Goal: Task Accomplishment & Management: Complete application form

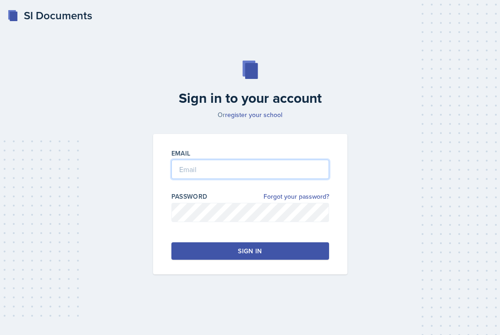
click at [289, 170] on input "email" at bounding box center [250, 169] width 158 height 19
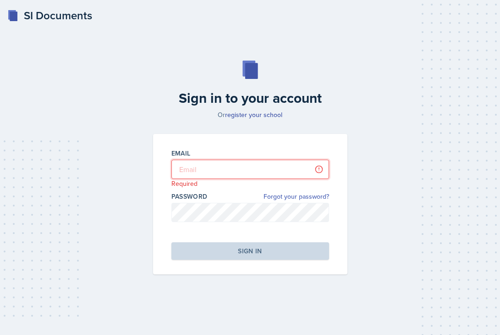
type input "[PERSON_NAME][EMAIL_ADDRESS][DOMAIN_NAME]"
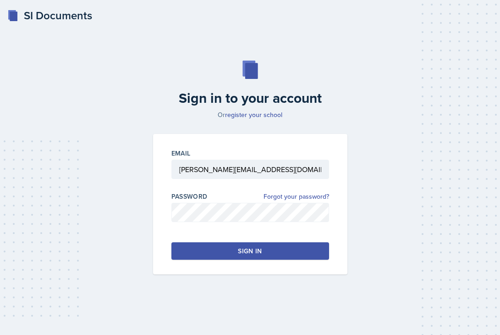
click at [277, 251] on button "Sign in" at bounding box center [250, 250] width 158 height 17
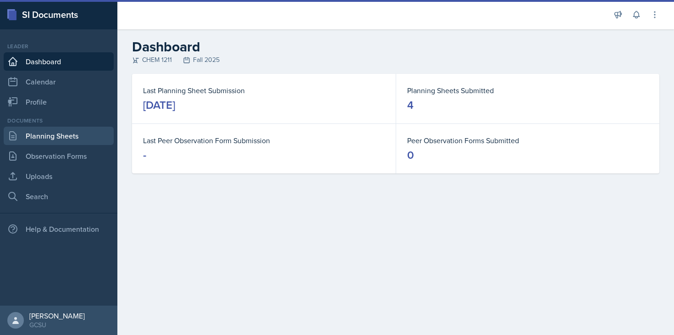
click at [72, 141] on link "Planning Sheets" at bounding box center [59, 136] width 110 height 18
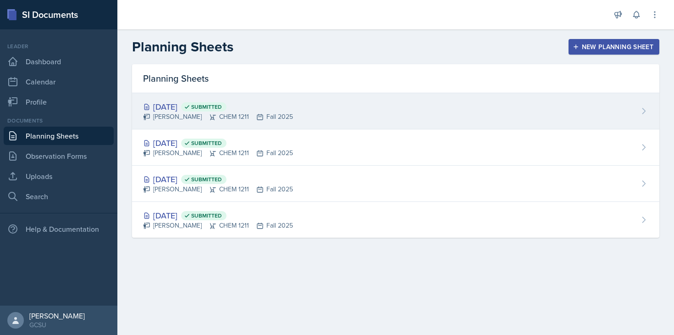
click at [309, 116] on div "[DATE] Submitted [PERSON_NAME] CHEM 1211 Fall 2025" at bounding box center [395, 111] width 527 height 36
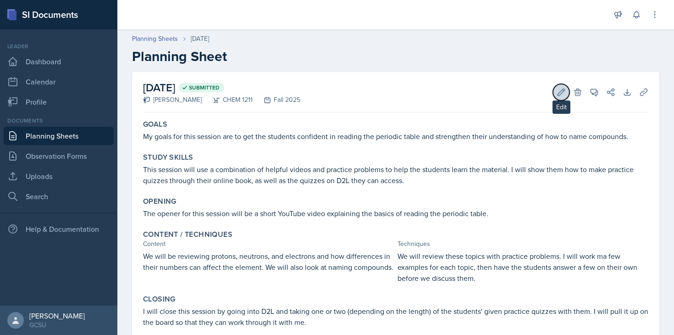
click at [500, 99] on button "Edit" at bounding box center [561, 92] width 17 height 17
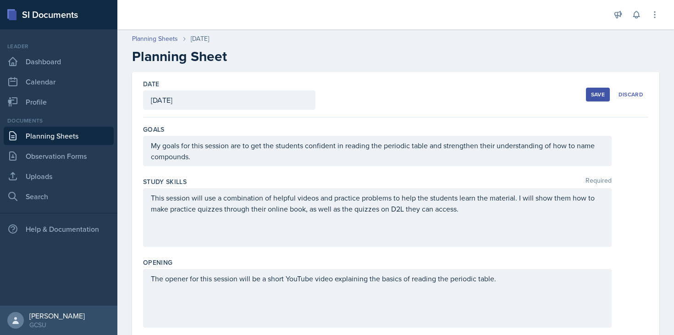
scroll to position [298, 0]
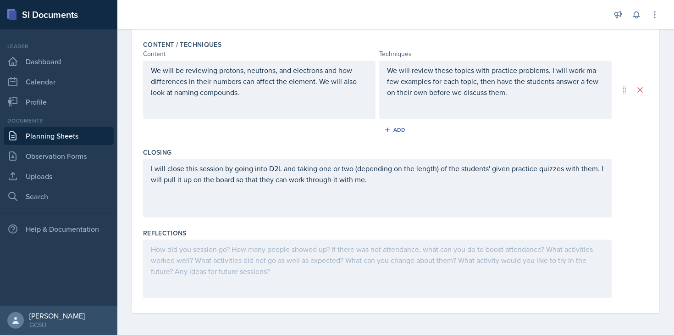
click at [346, 263] on div at bounding box center [377, 268] width 468 height 59
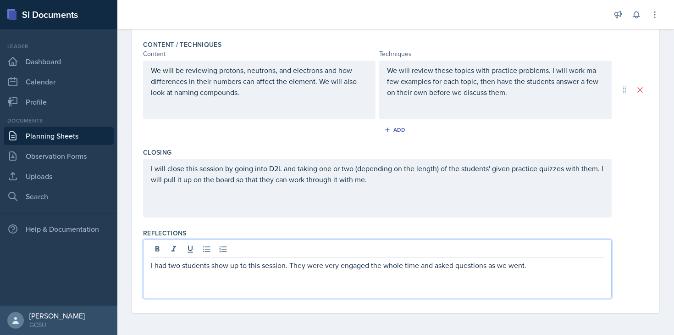
click at [500, 76] on div "We will review these topics with practice problems. I will work ma few examples…" at bounding box center [495, 90] width 232 height 59
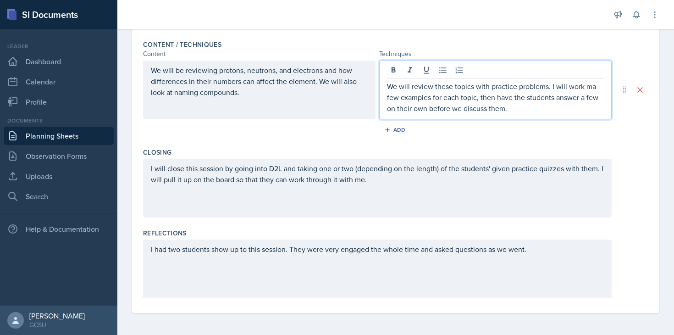
click at [500, 88] on p "We will review these topics with practice problems. I will work ma few examples…" at bounding box center [495, 97] width 217 height 33
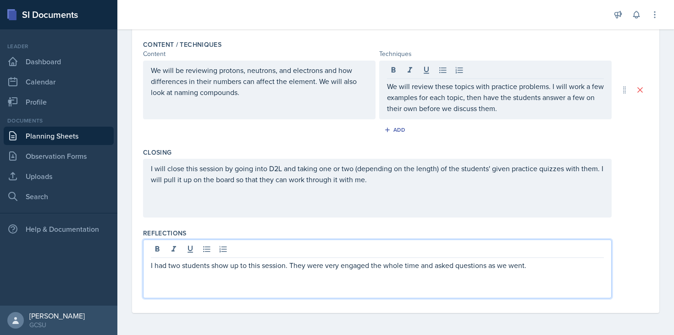
click at [500, 253] on div "I had two students show up to this session. They were very engaged the whole ti…" at bounding box center [377, 268] width 468 height 59
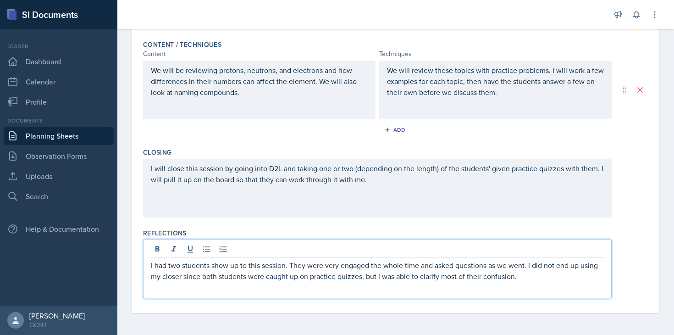
scroll to position [0, 0]
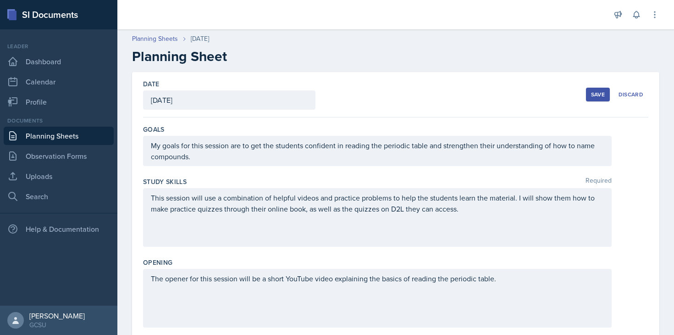
click at [500, 95] on div "Save" at bounding box center [598, 94] width 14 height 7
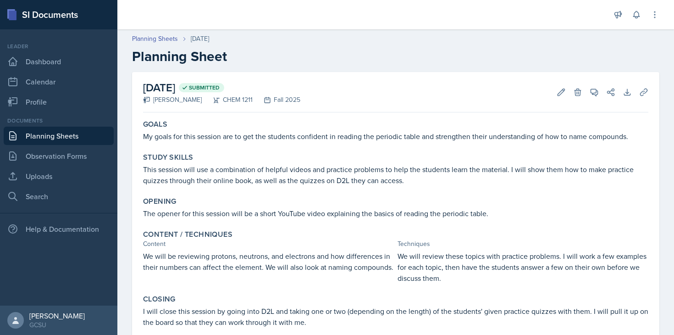
click at [79, 136] on link "Planning Sheets" at bounding box center [59, 136] width 110 height 18
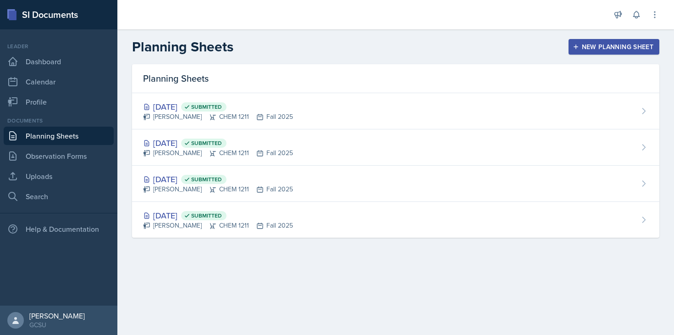
click at [500, 49] on div "New Planning Sheet" at bounding box center [613, 46] width 79 height 7
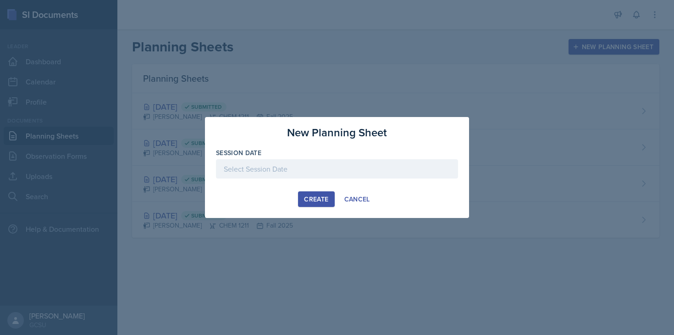
click at [304, 165] on div at bounding box center [337, 168] width 242 height 19
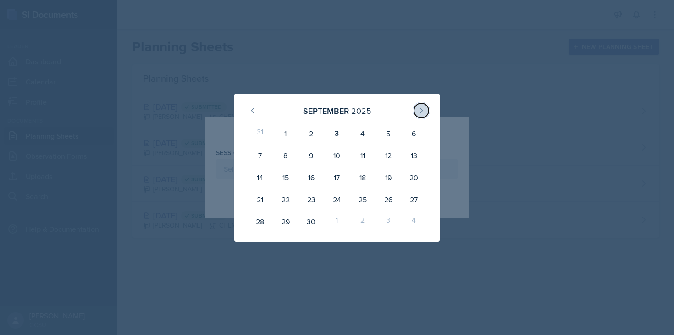
click at [419, 109] on icon at bounding box center [421, 110] width 7 height 7
click at [254, 116] on button at bounding box center [252, 110] width 15 height 15
click at [332, 137] on div "3" at bounding box center [337, 133] width 26 height 22
type input "[DATE]"
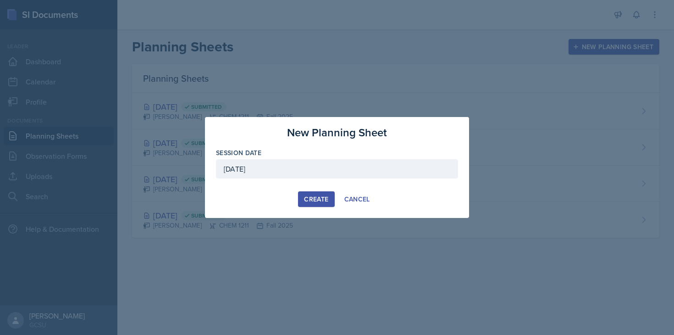
click at [318, 200] on div "Create" at bounding box center [316, 198] width 24 height 7
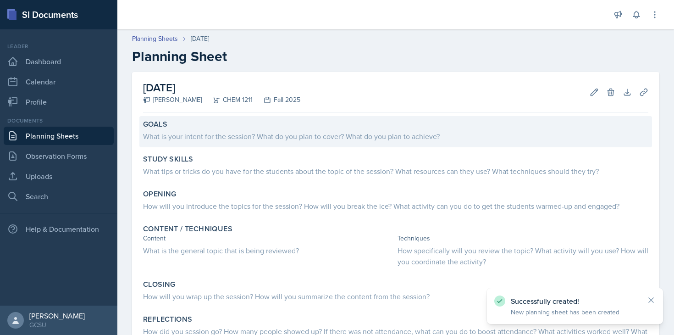
click at [368, 141] on div "What is your intent for the session? What do you plan to cover? What do you pla…" at bounding box center [395, 136] width 505 height 11
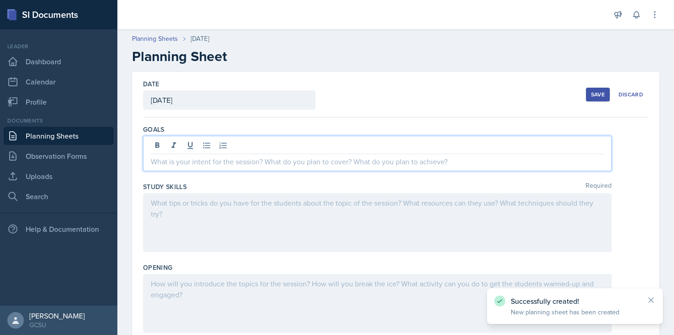
click at [347, 145] on div at bounding box center [377, 153] width 468 height 35
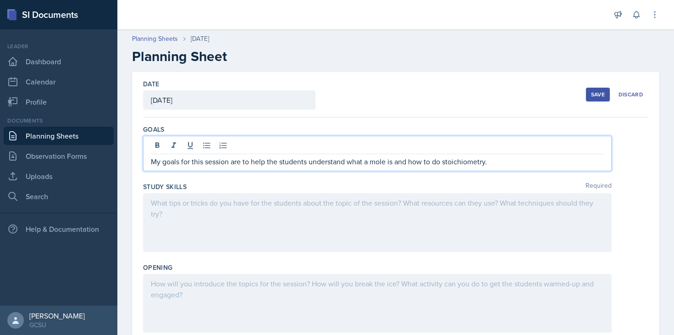
click at [328, 184] on div "Study Skills Required" at bounding box center [395, 186] width 505 height 9
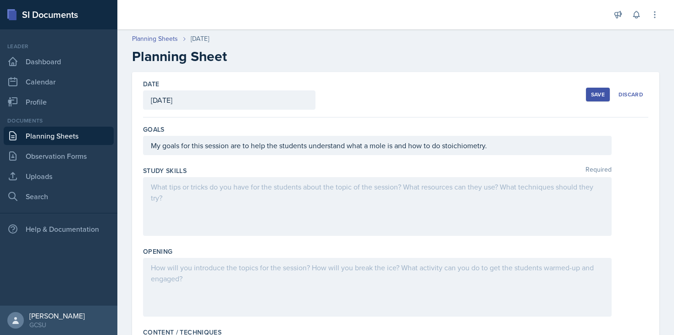
click at [324, 200] on div at bounding box center [377, 206] width 468 height 59
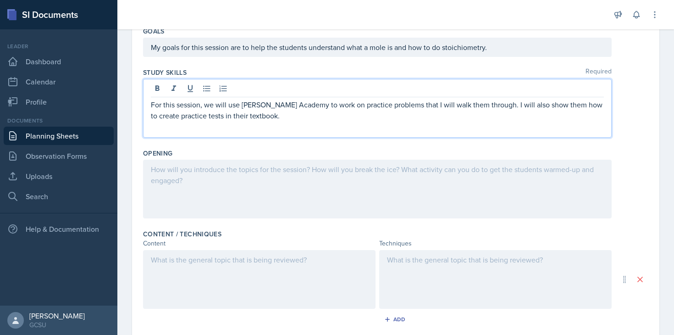
scroll to position [100, 0]
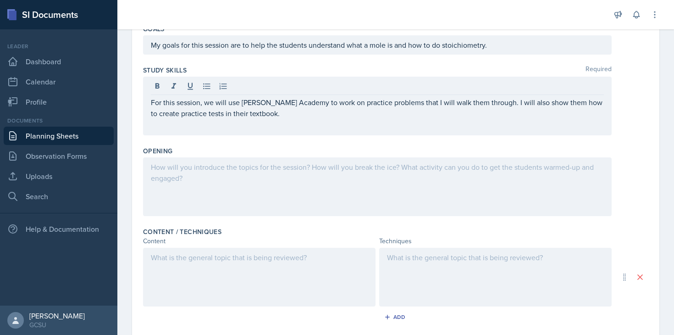
click at [381, 183] on div at bounding box center [377, 186] width 468 height 59
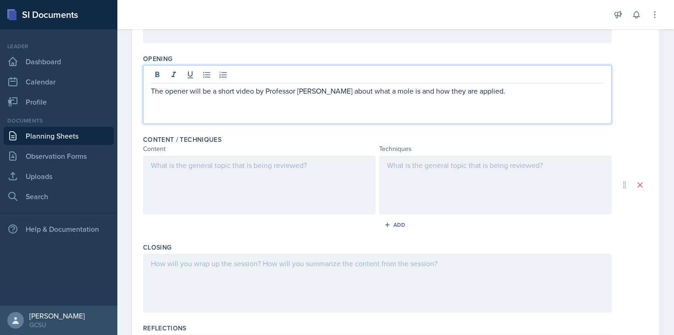
click at [335, 191] on div at bounding box center [259, 184] width 232 height 59
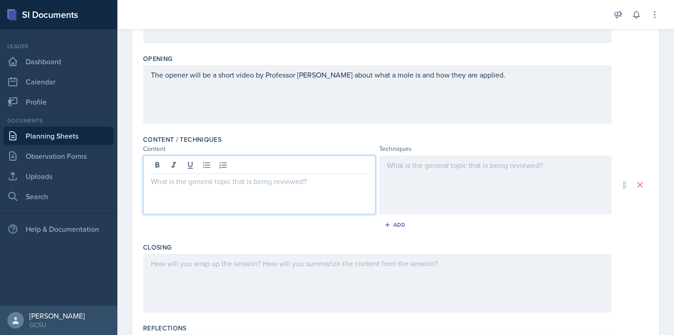
scroll to position [209, 0]
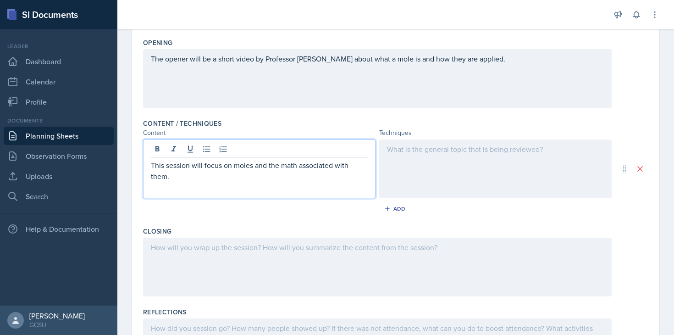
click at [474, 182] on div at bounding box center [495, 168] width 232 height 59
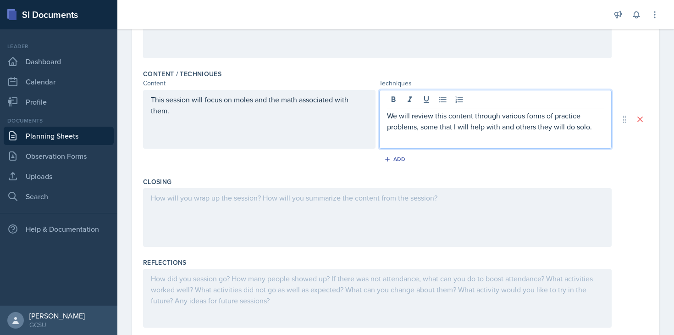
scroll to position [287, 0]
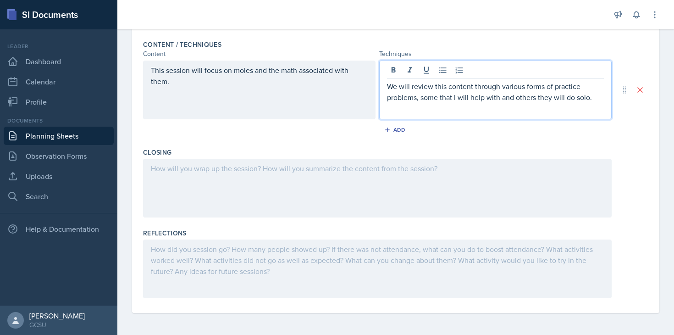
click at [390, 187] on div at bounding box center [377, 188] width 468 height 59
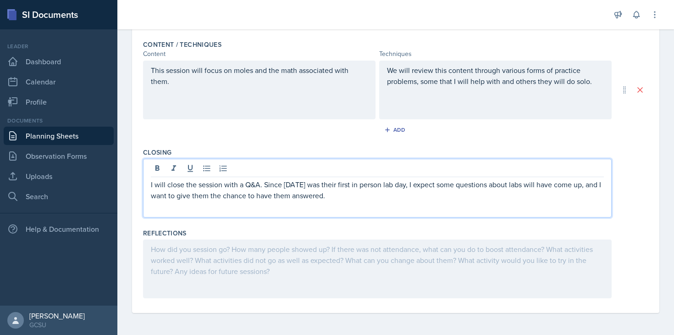
click at [500, 142] on div "Content / Techniques Content Techniques This session will focus on moles and th…" at bounding box center [395, 90] width 505 height 108
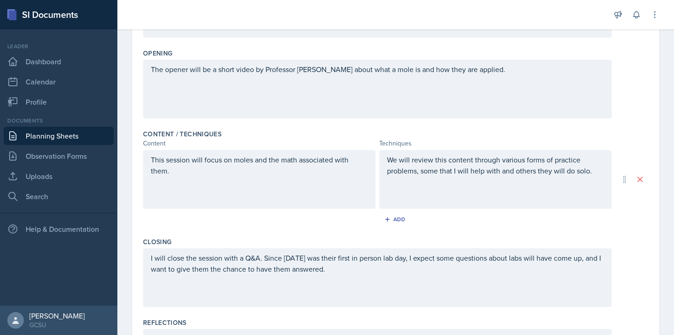
scroll to position [0, 0]
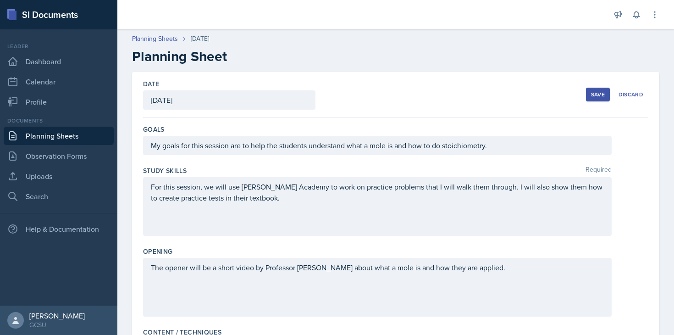
click at [500, 97] on div "Save" at bounding box center [598, 94] width 14 height 7
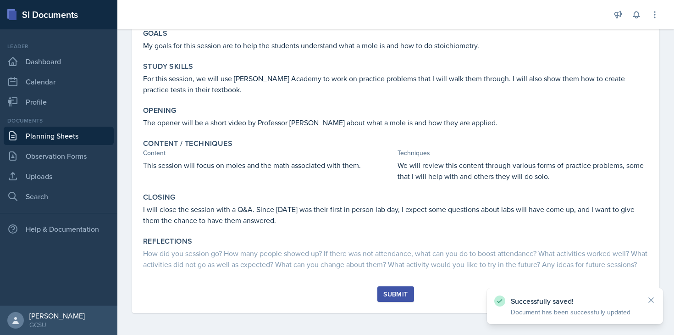
scroll to position [102, 0]
click at [397, 299] on button "Submit" at bounding box center [395, 294] width 36 height 16
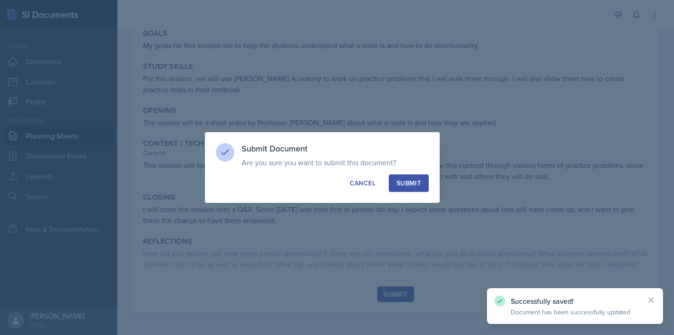
click at [419, 181] on div "Submit" at bounding box center [409, 182] width 24 height 9
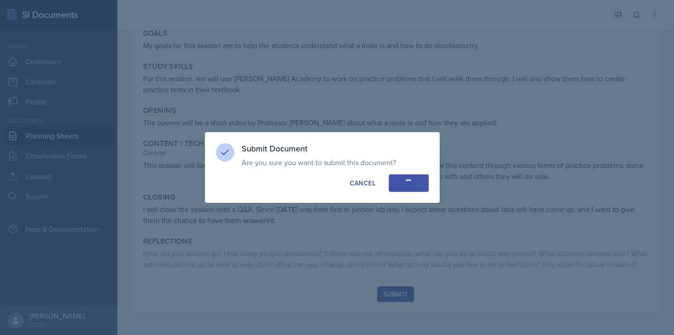
scroll to position [40, 0]
